Goal: Find specific page/section: Find specific page/section

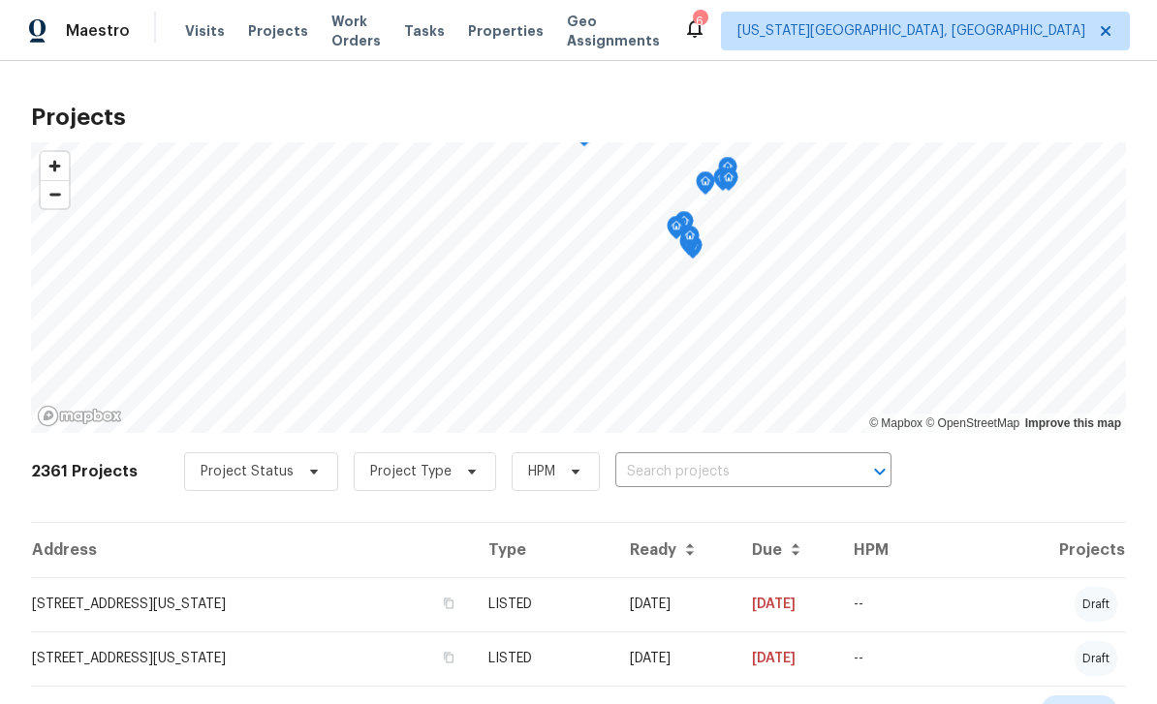
click at [436, 36] on span "Tasks" at bounding box center [424, 31] width 41 height 14
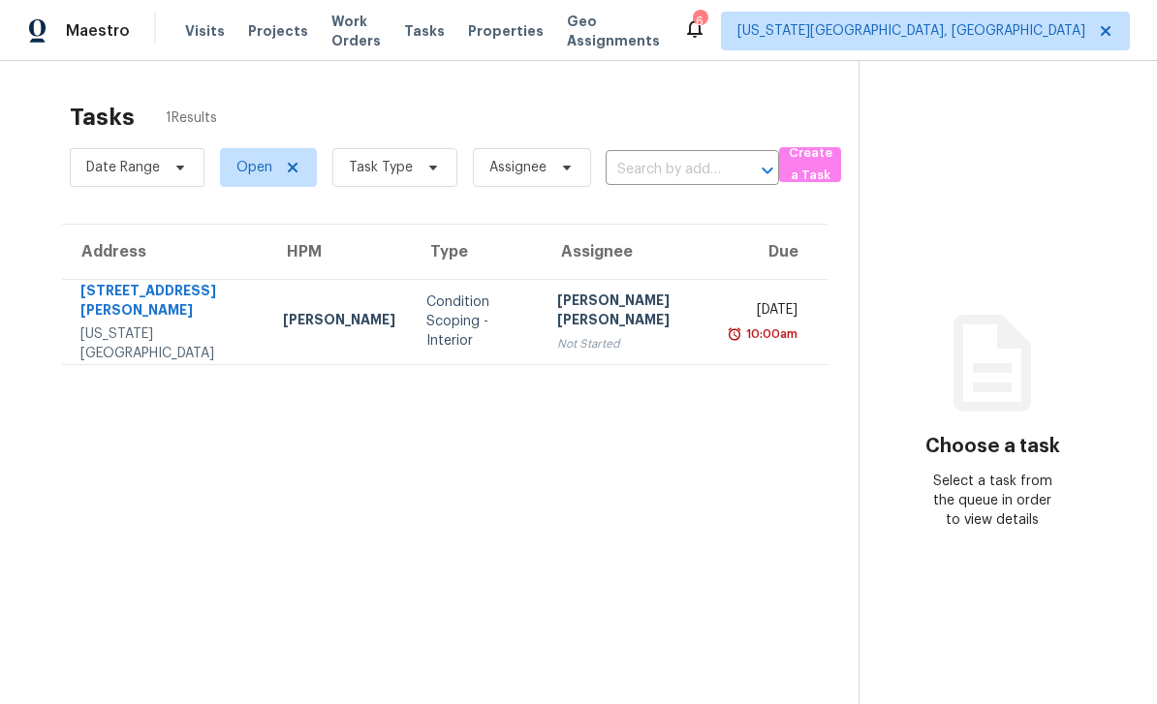
click at [512, 38] on span "Properties" at bounding box center [506, 30] width 76 height 19
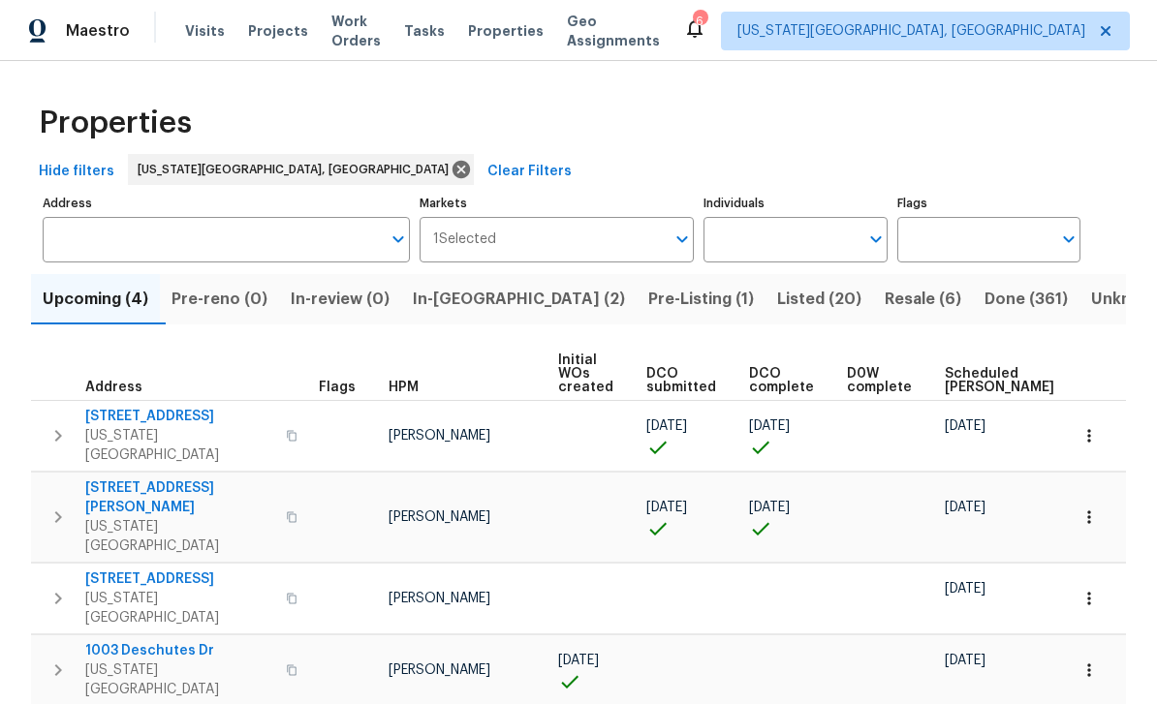
click at [493, 297] on span "In-[GEOGRAPHIC_DATA] (2)" at bounding box center [519, 299] width 212 height 27
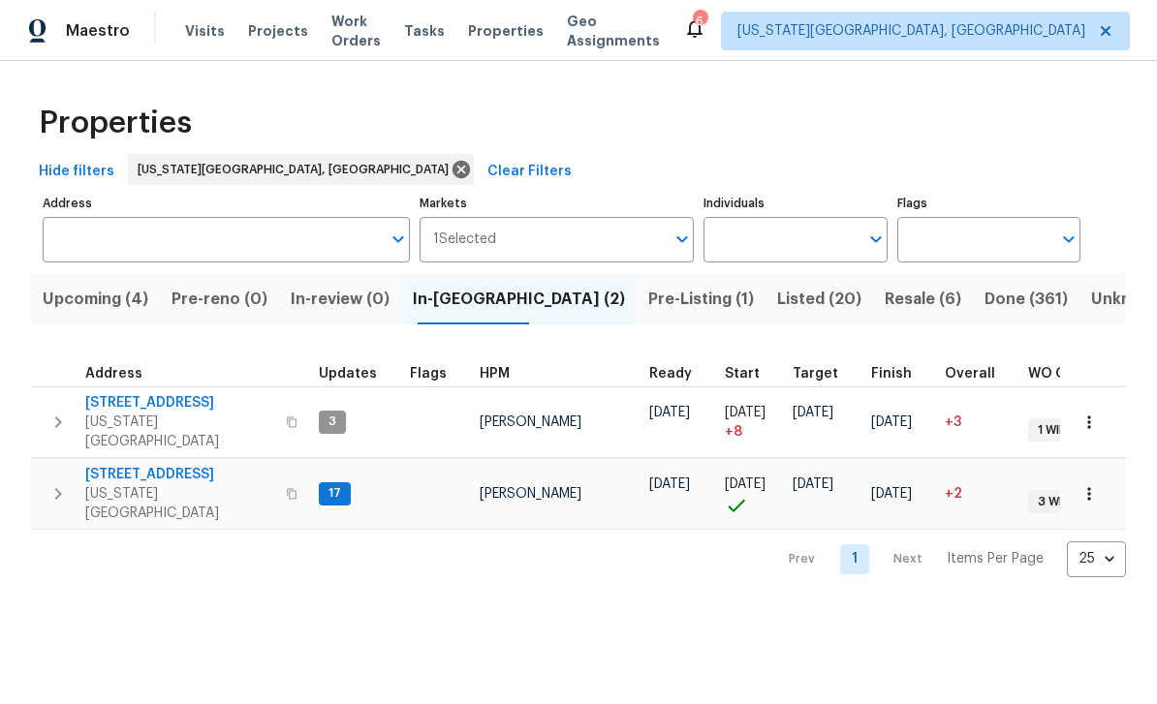
click at [648, 303] on span "Pre-Listing (1)" at bounding box center [701, 299] width 106 height 27
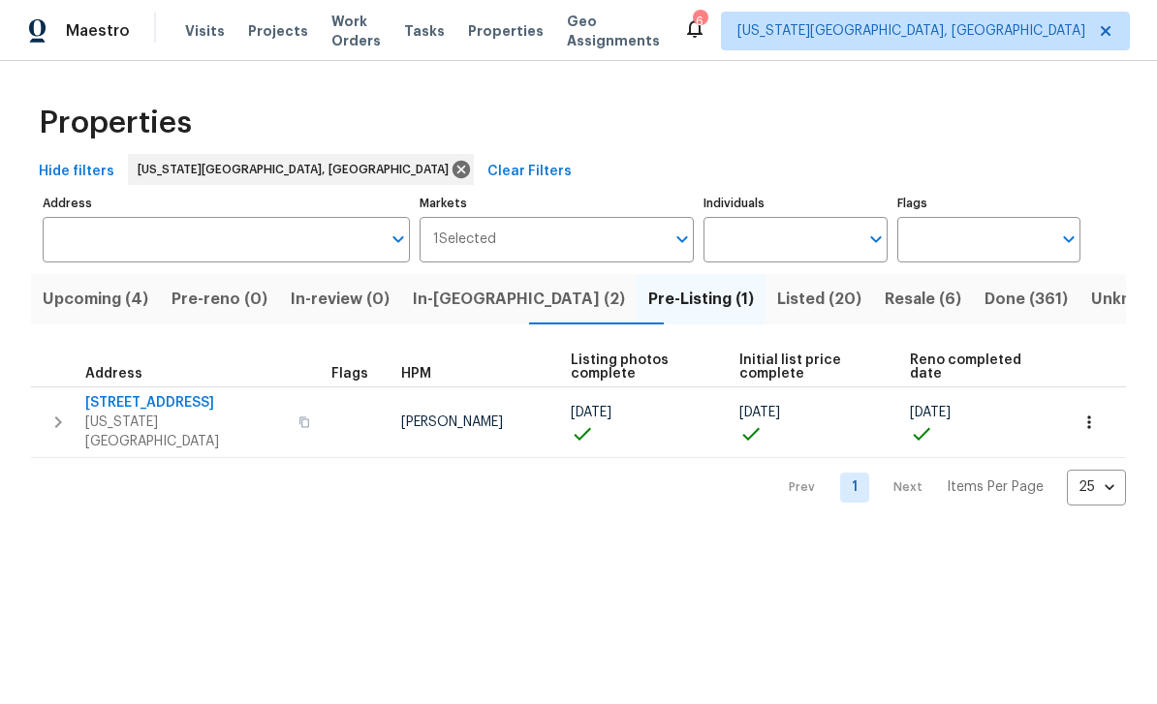
click at [128, 395] on span "[STREET_ADDRESS]" at bounding box center [186, 402] width 202 height 19
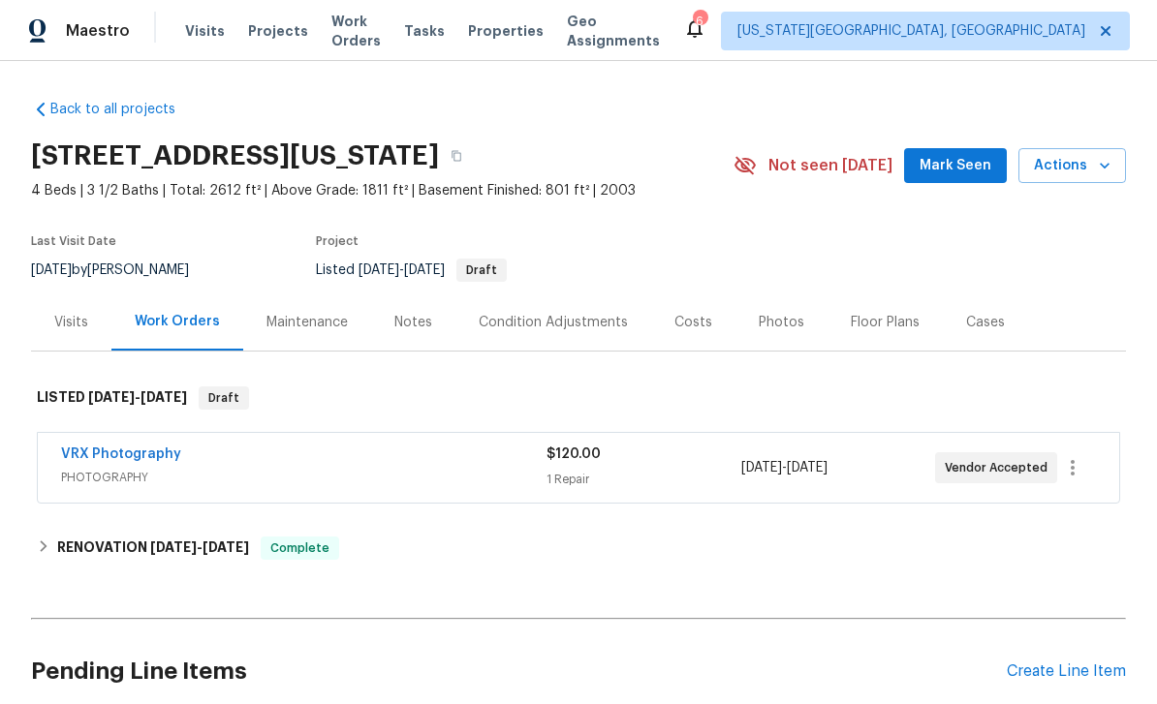
click at [969, 172] on span "Mark Seen" at bounding box center [955, 166] width 72 height 24
click at [529, 40] on span "Properties" at bounding box center [506, 30] width 76 height 19
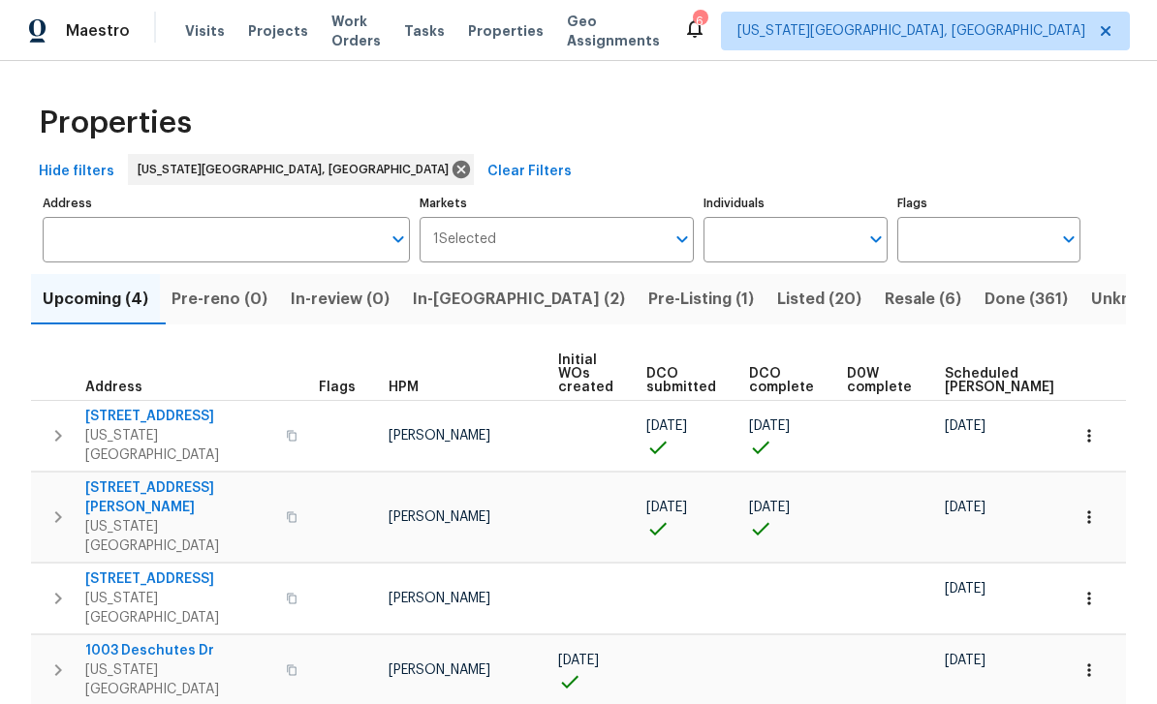
click at [483, 300] on span "In-reno (2)" at bounding box center [519, 299] width 212 height 27
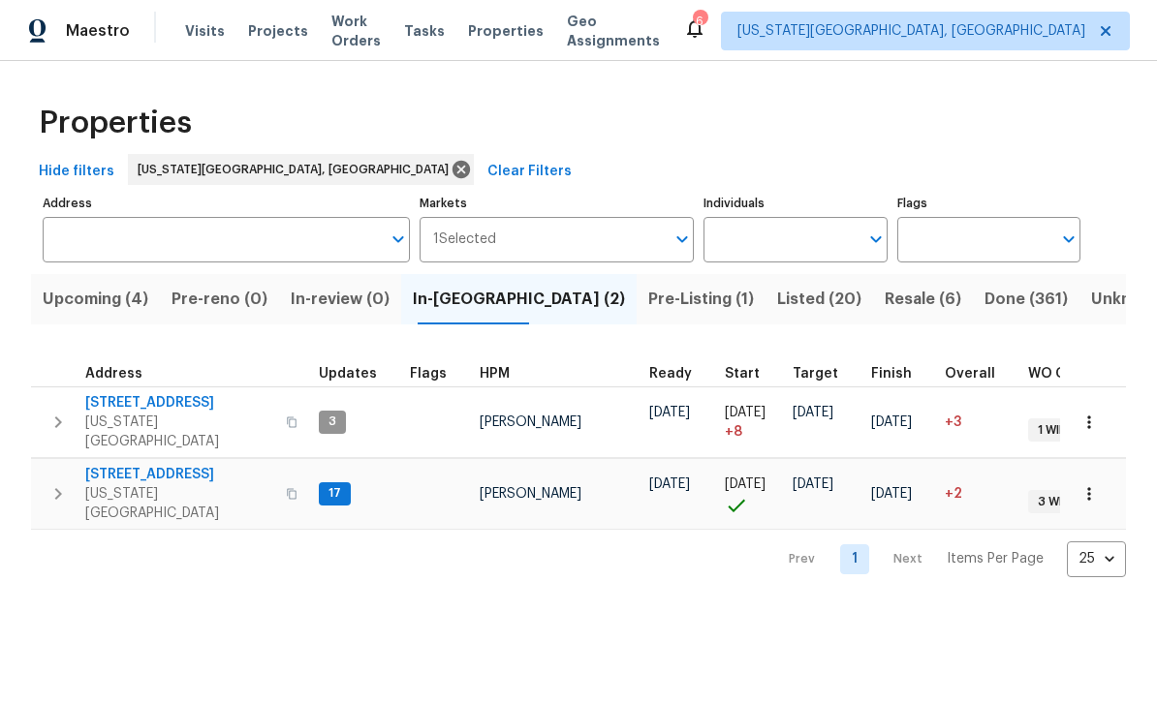
click at [134, 465] on span "6815 Woodgate Ct" at bounding box center [179, 474] width 189 height 19
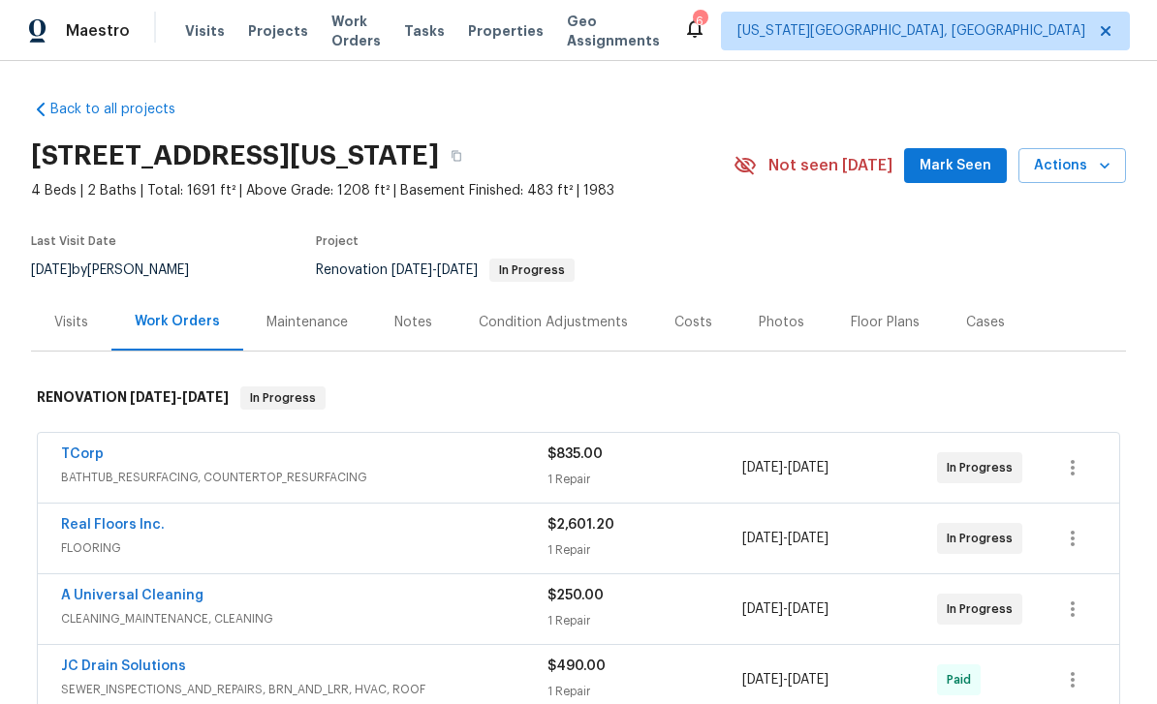
click at [872, 320] on div "Floor Plans" at bounding box center [885, 322] width 69 height 19
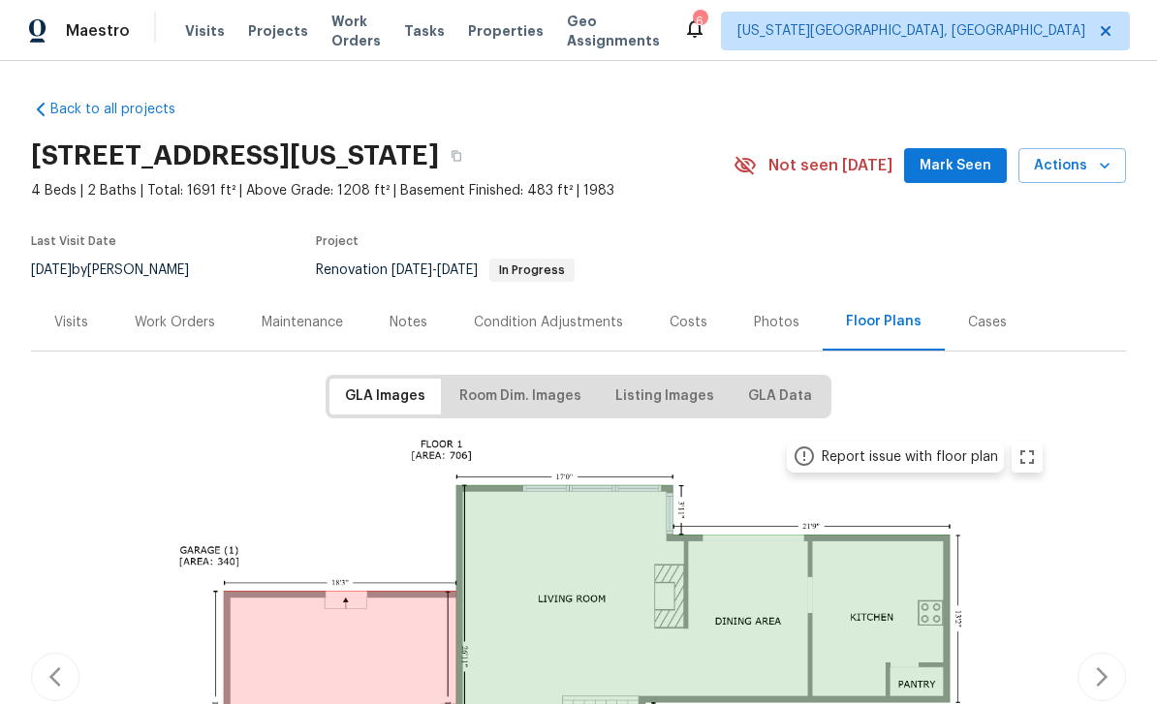
click at [960, 171] on span "Mark Seen" at bounding box center [955, 166] width 72 height 24
click at [513, 32] on span "Properties" at bounding box center [506, 30] width 76 height 19
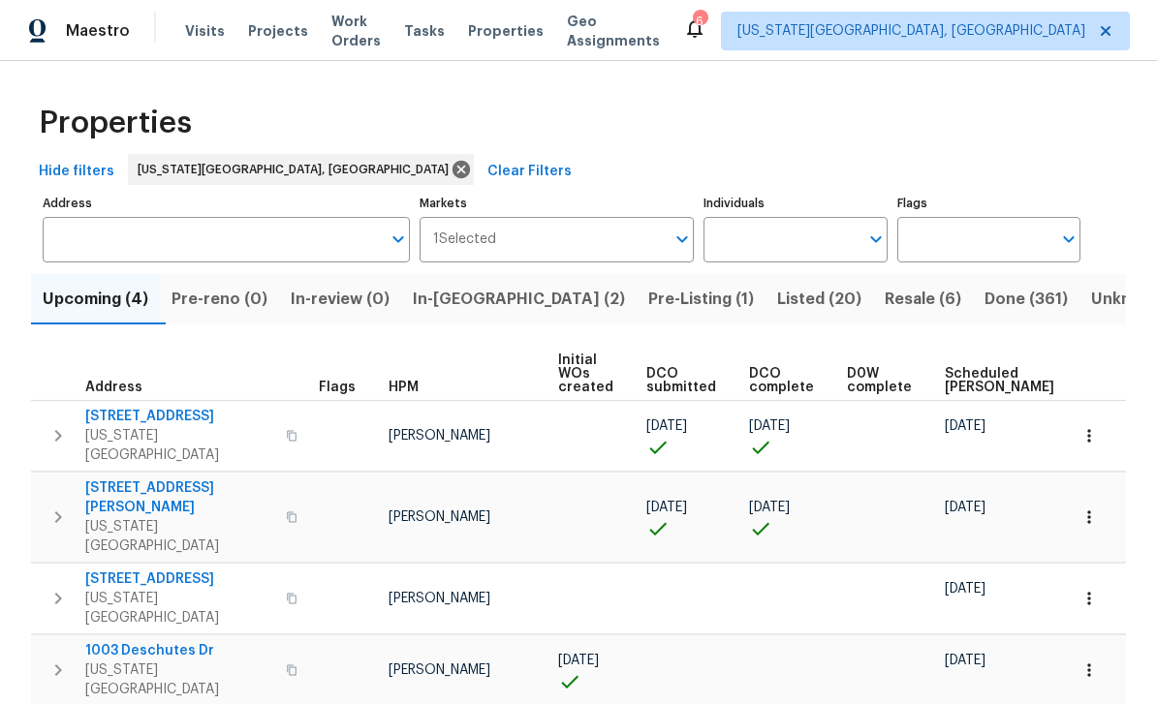
click at [483, 309] on span "In-reno (2)" at bounding box center [519, 299] width 212 height 27
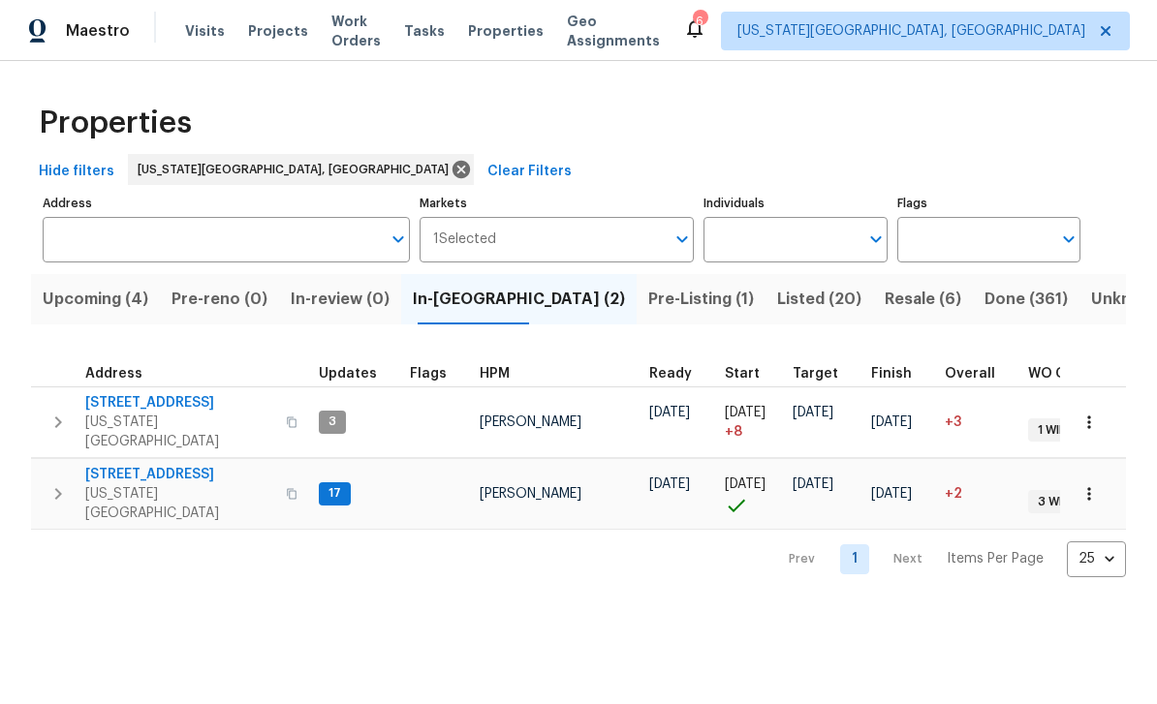
click at [155, 403] on span "4150 Shining Way" at bounding box center [179, 402] width 189 height 19
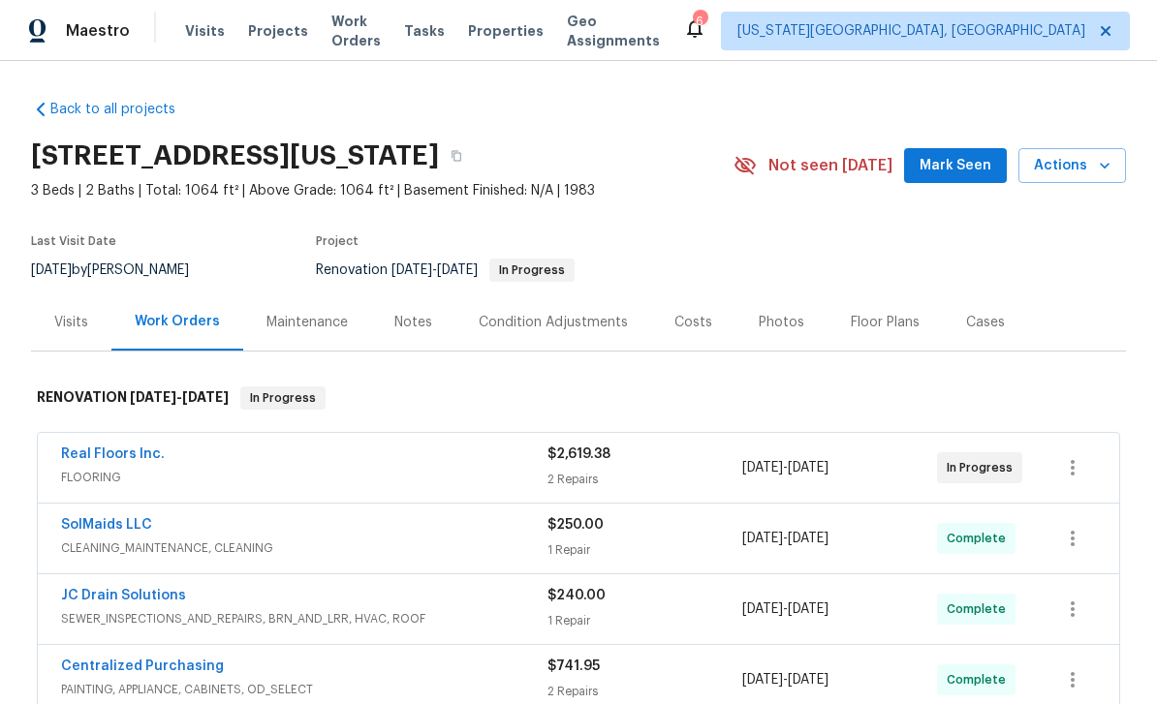
click at [940, 168] on span "Mark Seen" at bounding box center [955, 166] width 72 height 24
click at [883, 323] on div "Floor Plans" at bounding box center [885, 322] width 69 height 19
